Goal: Entertainment & Leisure: Browse casually

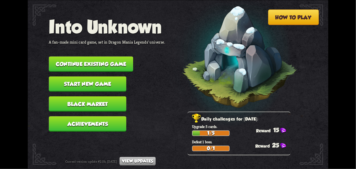
click at [80, 61] on button "Continue existing game" at bounding box center [91, 63] width 84 height 15
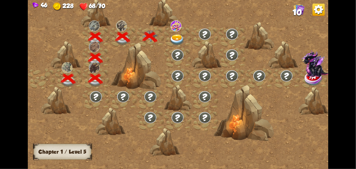
click at [187, 33] on div at bounding box center [177, 36] width 27 height 21
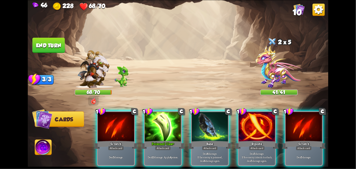
click at [156, 140] on div "Poisoned Claw+" at bounding box center [163, 145] width 44 height 10
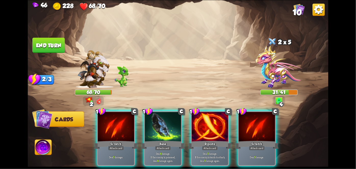
click at [161, 146] on div "Attack card" at bounding box center [163, 148] width 16 height 4
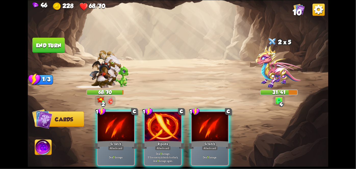
click at [161, 146] on div "Attack card" at bounding box center [163, 148] width 16 height 4
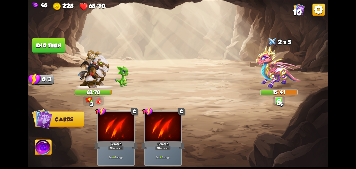
click at [50, 43] on button "End turn" at bounding box center [48, 44] width 32 height 15
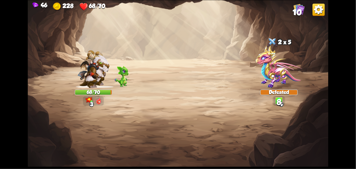
click at [44, 45] on img at bounding box center [178, 84] width 300 height 169
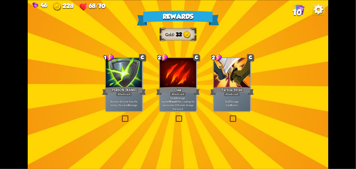
click at [241, 83] on div at bounding box center [232, 73] width 36 height 31
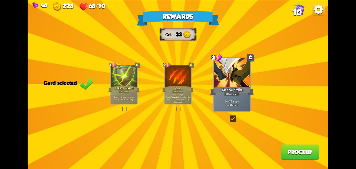
click at [296, 147] on button "Proceed" at bounding box center [300, 151] width 38 height 15
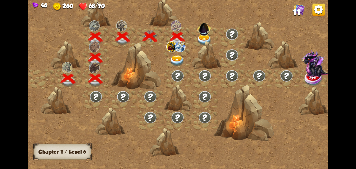
click at [180, 52] on div at bounding box center [177, 57] width 27 height 21
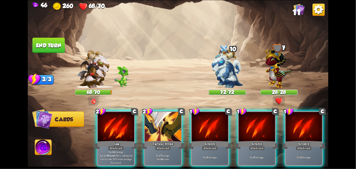
click at [167, 140] on div "Tactical Strike" at bounding box center [163, 145] width 44 height 10
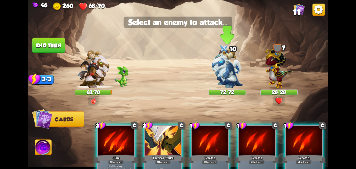
click at [231, 68] on img at bounding box center [226, 68] width 31 height 39
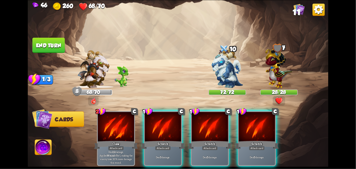
click at [160, 140] on div "Scratch" at bounding box center [163, 145] width 44 height 10
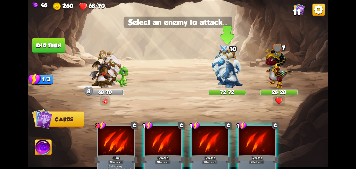
click at [226, 79] on img at bounding box center [226, 68] width 31 height 39
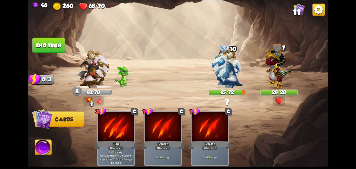
click at [40, 40] on button "End turn" at bounding box center [48, 44] width 32 height 15
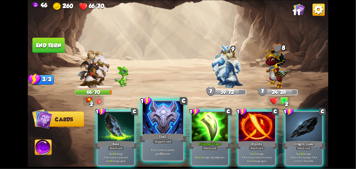
click at [161, 139] on div "Shell" at bounding box center [163, 137] width 48 height 11
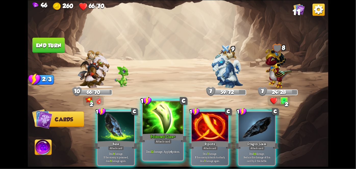
click at [165, 138] on div "Poisoned Claw+" at bounding box center [163, 137] width 48 height 11
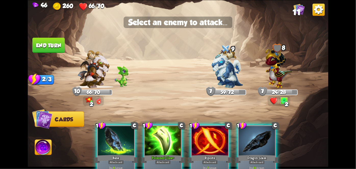
click at [238, 71] on img at bounding box center [226, 68] width 31 height 39
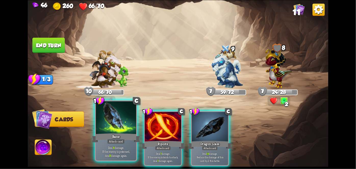
click at [109, 143] on div "Attack card" at bounding box center [116, 141] width 18 height 5
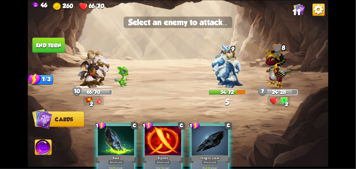
click at [234, 69] on img at bounding box center [226, 68] width 31 height 39
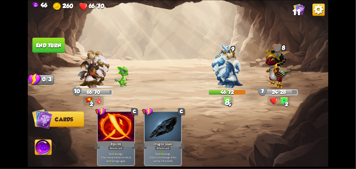
click at [48, 45] on button "End turn" at bounding box center [48, 45] width 33 height 16
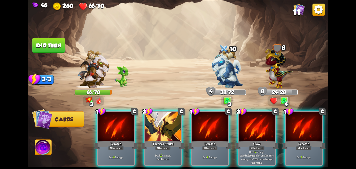
click at [169, 140] on div "Tactical Strike" at bounding box center [163, 145] width 44 height 10
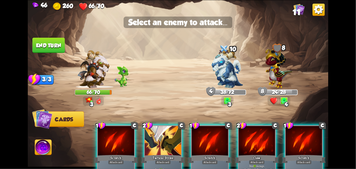
click at [228, 81] on img at bounding box center [226, 68] width 31 height 39
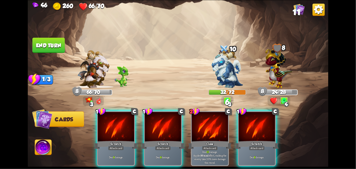
click at [163, 140] on div "Scratch" at bounding box center [163, 145] width 44 height 10
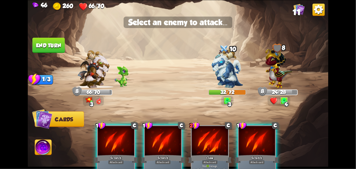
click at [238, 73] on img at bounding box center [226, 68] width 31 height 39
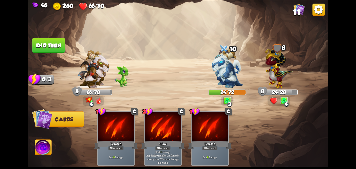
click at [45, 40] on button "End turn" at bounding box center [48, 44] width 32 height 15
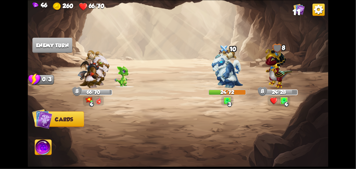
click at [49, 142] on img at bounding box center [43, 148] width 17 height 17
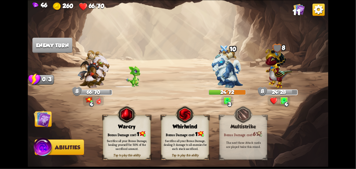
click at [181, 143] on div "Sacrifice all your Bonus Damage, dealing 3 damage to all enemies for each stack…" at bounding box center [185, 145] width 43 height 12
click at [185, 143] on div "Sacrifice all your Bonus Damage, dealing 3 damage to all enemies for each stack…" at bounding box center [185, 145] width 43 height 12
click at [187, 151] on div "Sacrifice all your Bonus Damage, dealing 3 damage to all enemies for each stack…" at bounding box center [185, 144] width 48 height 19
click at [193, 149] on div "Sacrifice all your Bonus Damage, dealing 3 damage to all enemies for each stack…" at bounding box center [185, 145] width 43 height 12
click at [192, 153] on div "Sacrifice all your Bonus Damage, dealing 3 damage to all enemies for each stack…" at bounding box center [185, 144] width 48 height 19
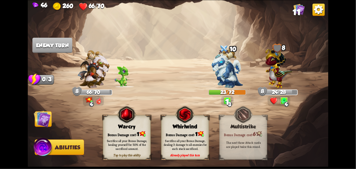
click at [193, 147] on div "Sacrifice all your Bonus Damage, dealing 3 damage to all enemies for each stack…" at bounding box center [185, 145] width 43 height 12
click at [192, 151] on div "Sacrifice all your Bonus Damage, dealing 3 damage to all enemies for each stack…" at bounding box center [185, 144] width 48 height 19
click at [195, 145] on div "Sacrifice all your Bonus Damage, dealing 3 damage to all enemies for each stack…" at bounding box center [185, 145] width 43 height 12
click at [202, 133] on img at bounding box center [200, 134] width 7 height 6
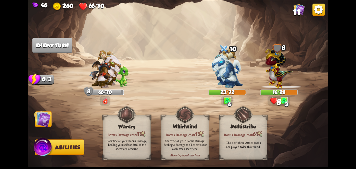
click at [44, 133] on img at bounding box center [178, 84] width 300 height 169
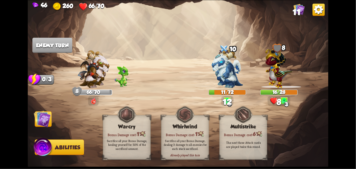
click at [44, 130] on img at bounding box center [178, 84] width 300 height 169
click at [44, 126] on img at bounding box center [42, 118] width 17 height 17
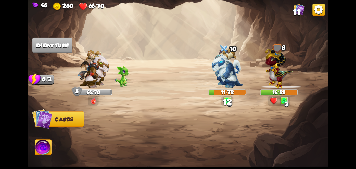
click at [43, 125] on img at bounding box center [42, 119] width 20 height 20
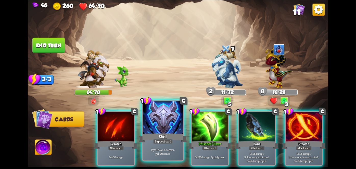
click at [167, 144] on div "Support card" at bounding box center [163, 141] width 20 height 5
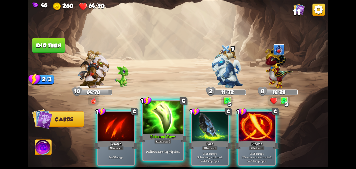
click at [166, 139] on div "Poisoned Claw+" at bounding box center [163, 137] width 48 height 11
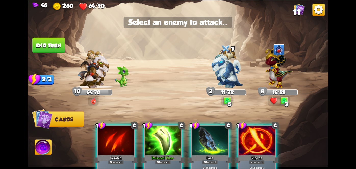
click at [229, 82] on img at bounding box center [226, 68] width 31 height 39
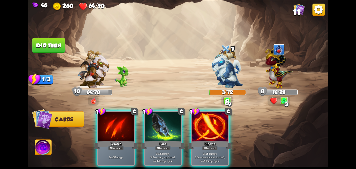
click at [167, 146] on div "Attack card" at bounding box center [163, 148] width 16 height 4
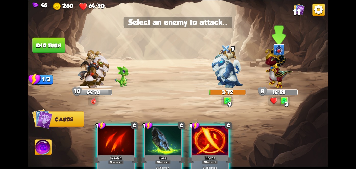
click at [286, 80] on img at bounding box center [279, 66] width 28 height 43
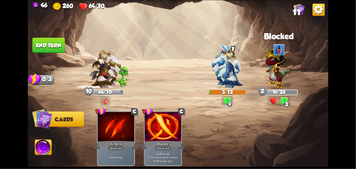
click at [46, 38] on button "End turn" at bounding box center [48, 44] width 32 height 15
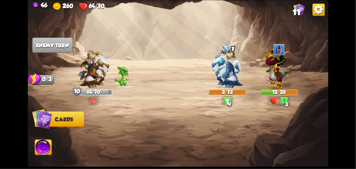
click at [283, 83] on img at bounding box center [279, 66] width 28 height 43
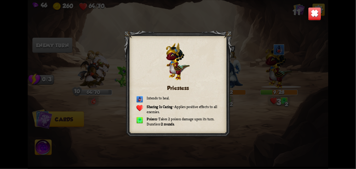
click at [314, 19] on img at bounding box center [314, 13] width 13 height 13
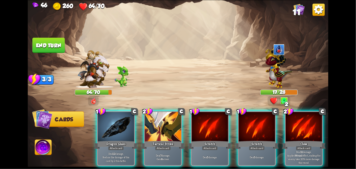
click at [113, 124] on div at bounding box center [116, 127] width 36 height 31
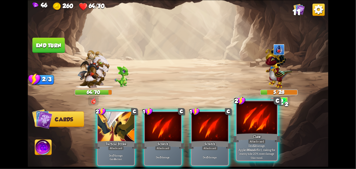
click at [263, 133] on div "Claw" at bounding box center [256, 137] width 48 height 11
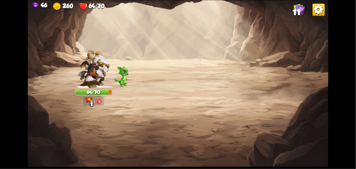
click at [233, 93] on div "Defeated" at bounding box center [227, 92] width 37 height 5
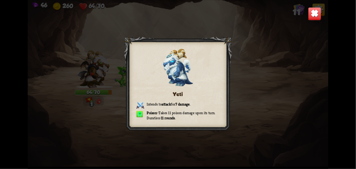
click at [235, 90] on div "Yeti Intends to attack for 7 damage . Poison – Takes 11 poison damage upon its …" at bounding box center [178, 84] width 300 height 169
click at [236, 92] on div "Yeti Intends to attack for 7 damage . Poison – Takes 11 poison damage upon its …" at bounding box center [178, 84] width 300 height 169
click at [231, 99] on div at bounding box center [178, 84] width 108 height 96
click at [234, 94] on div "Yeti Intends to attack for 7 damage . Poison – Takes 11 poison damage upon its …" at bounding box center [178, 84] width 300 height 169
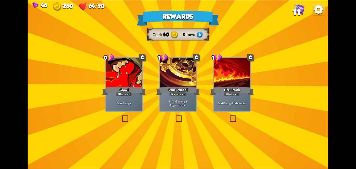
click at [127, 88] on div "Growl" at bounding box center [124, 91] width 44 height 10
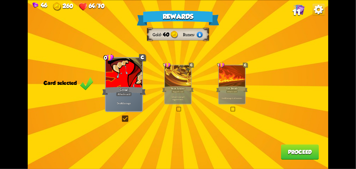
click at [312, 149] on button "Proceed" at bounding box center [300, 151] width 38 height 15
